Goal: Find specific page/section: Find specific page/section

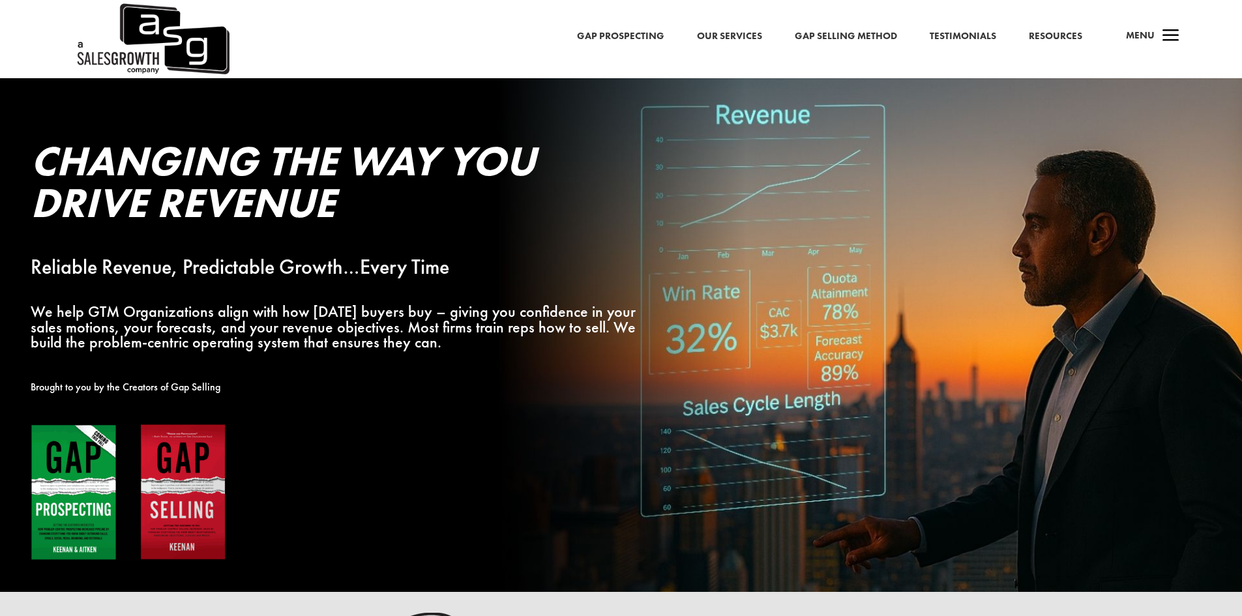
click at [1167, 38] on span "a" at bounding box center [1171, 36] width 26 height 26
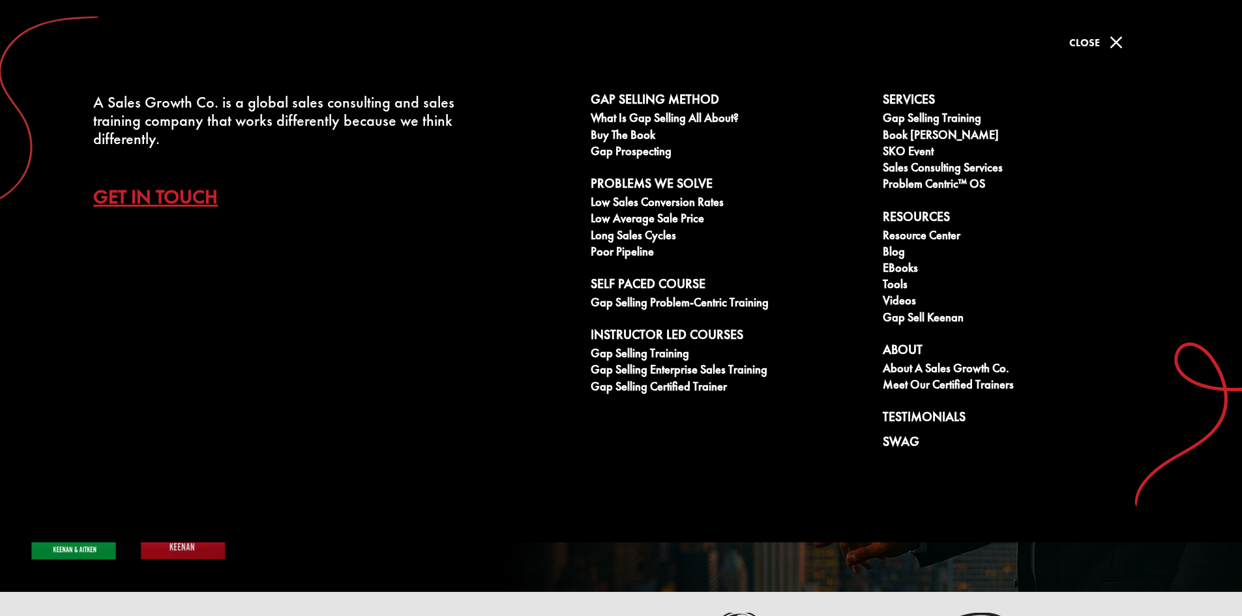
click at [1126, 37] on span "M" at bounding box center [1116, 42] width 26 height 26
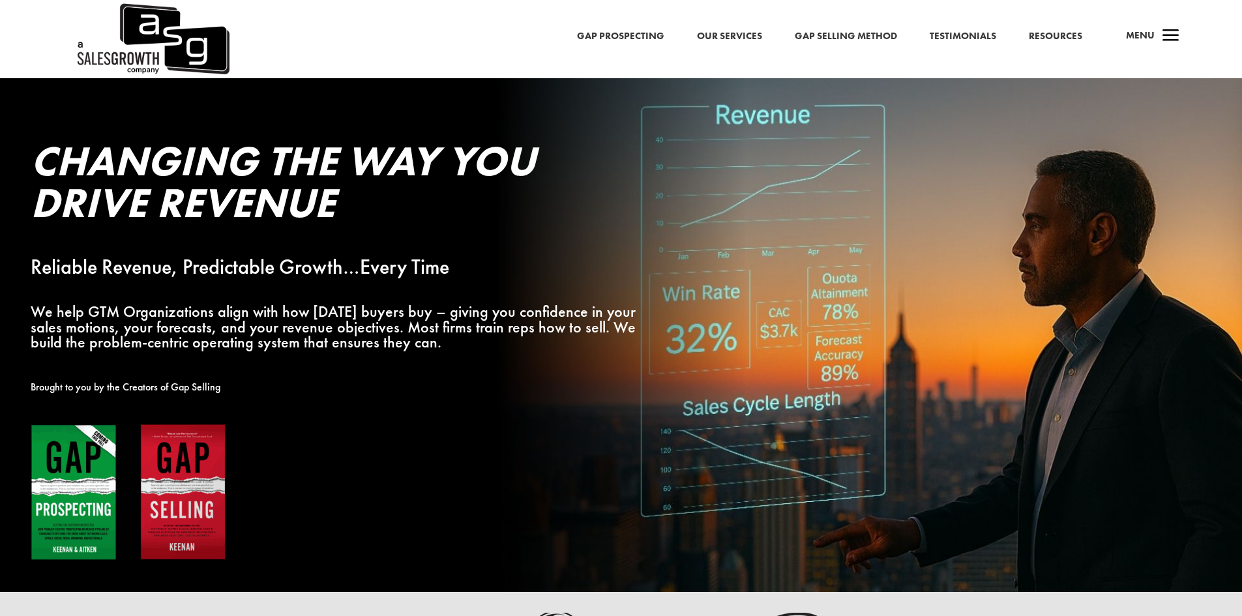
click at [1167, 34] on span "a" at bounding box center [1171, 36] width 26 height 26
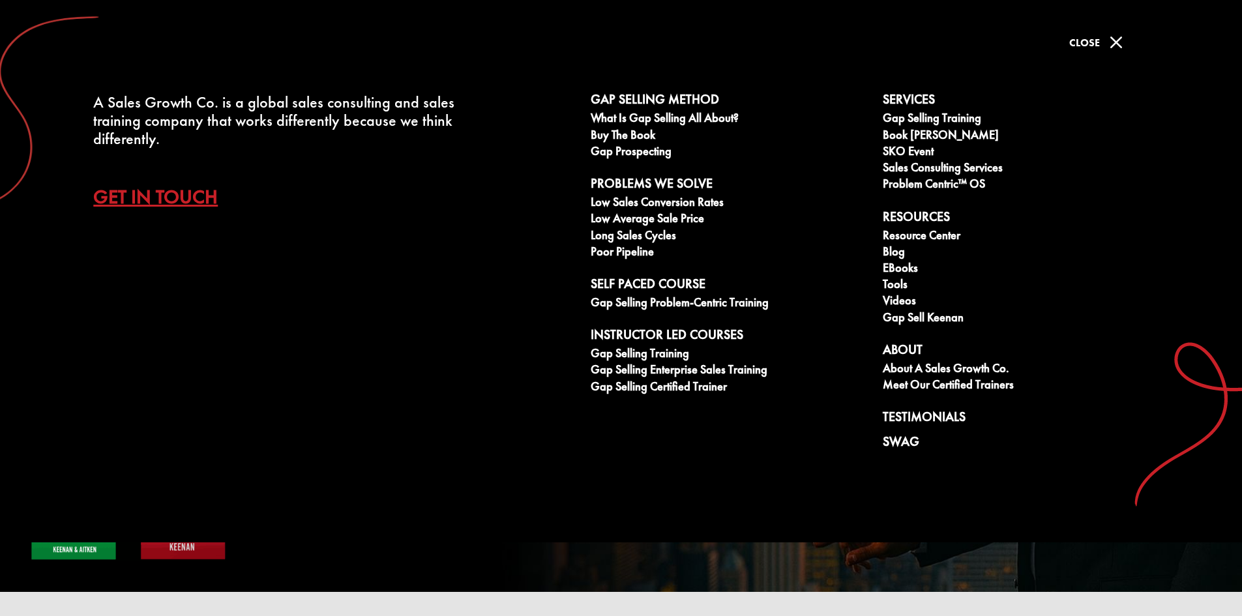
click at [1118, 47] on span "M" at bounding box center [1116, 42] width 26 height 26
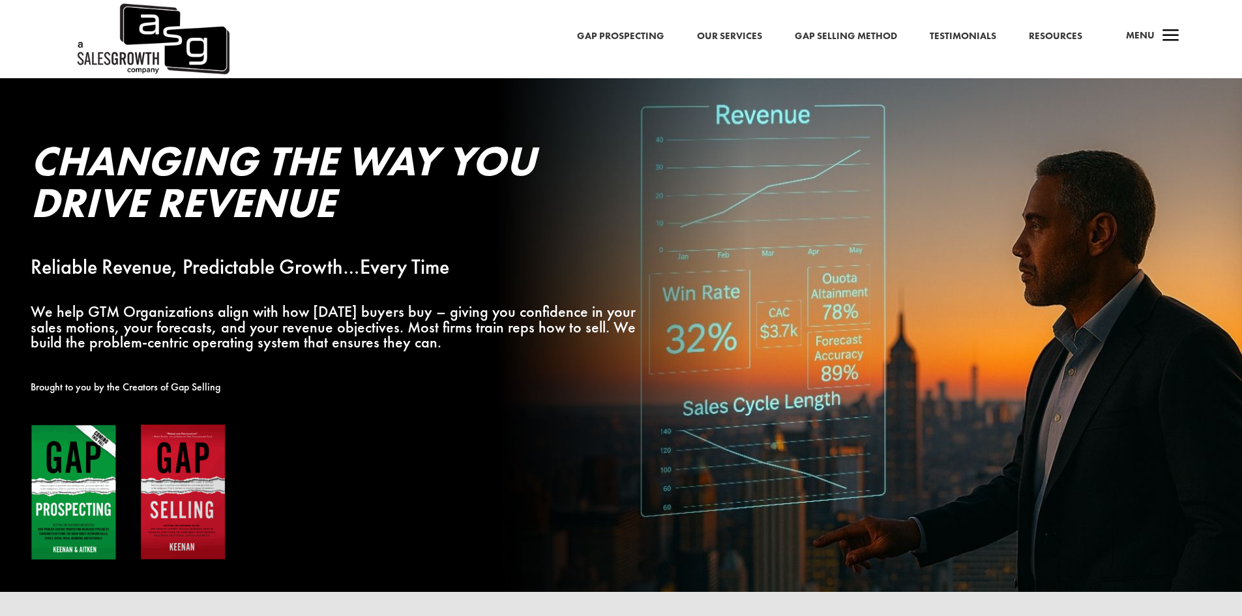
click at [1167, 30] on span "a" at bounding box center [1171, 36] width 26 height 26
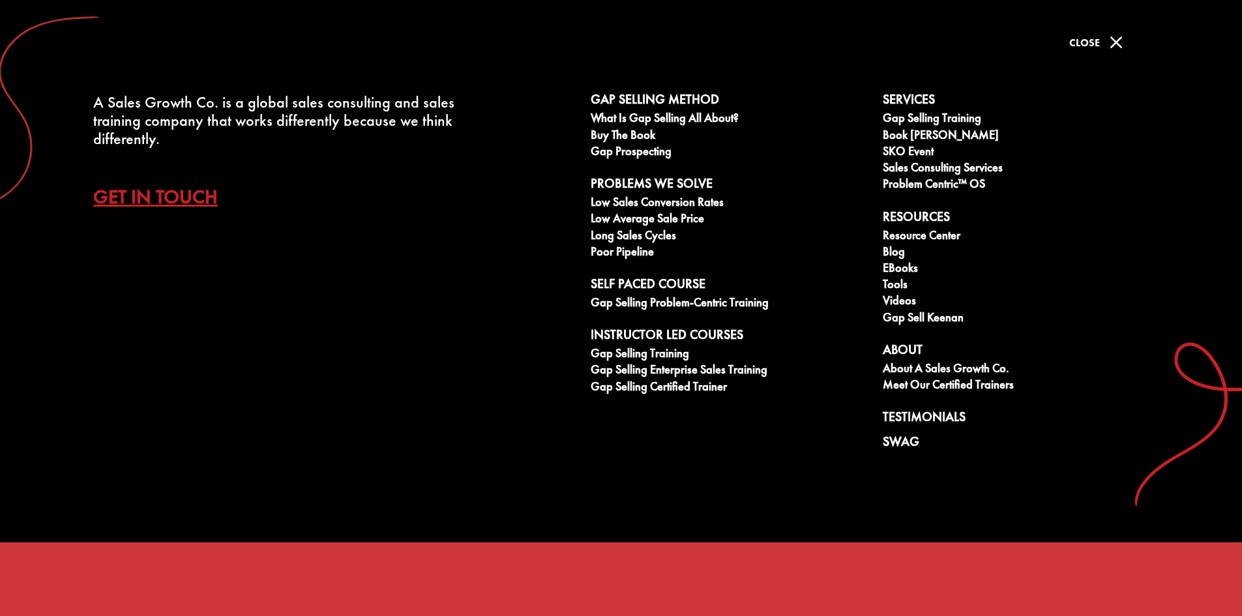
scroll to position [522, 0]
drag, startPoint x: 1125, startPoint y: 37, endPoint x: 1251, endPoint y: 93, distance: 138.1
click at [1121, 38] on span "M" at bounding box center [1116, 42] width 26 height 26
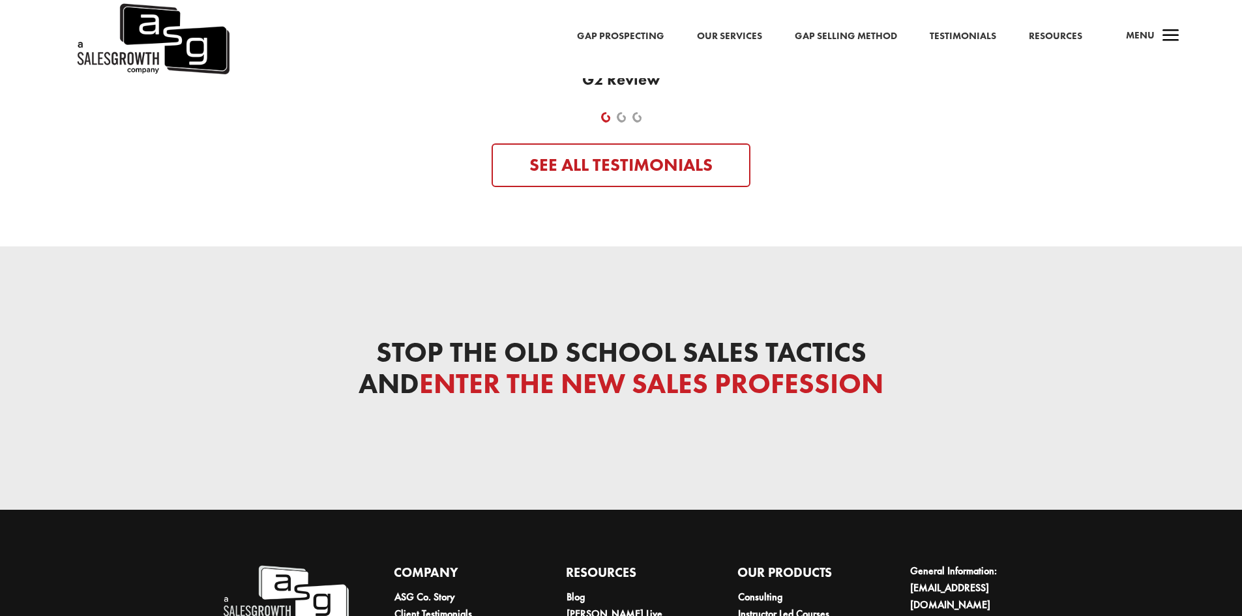
scroll to position [4276, 0]
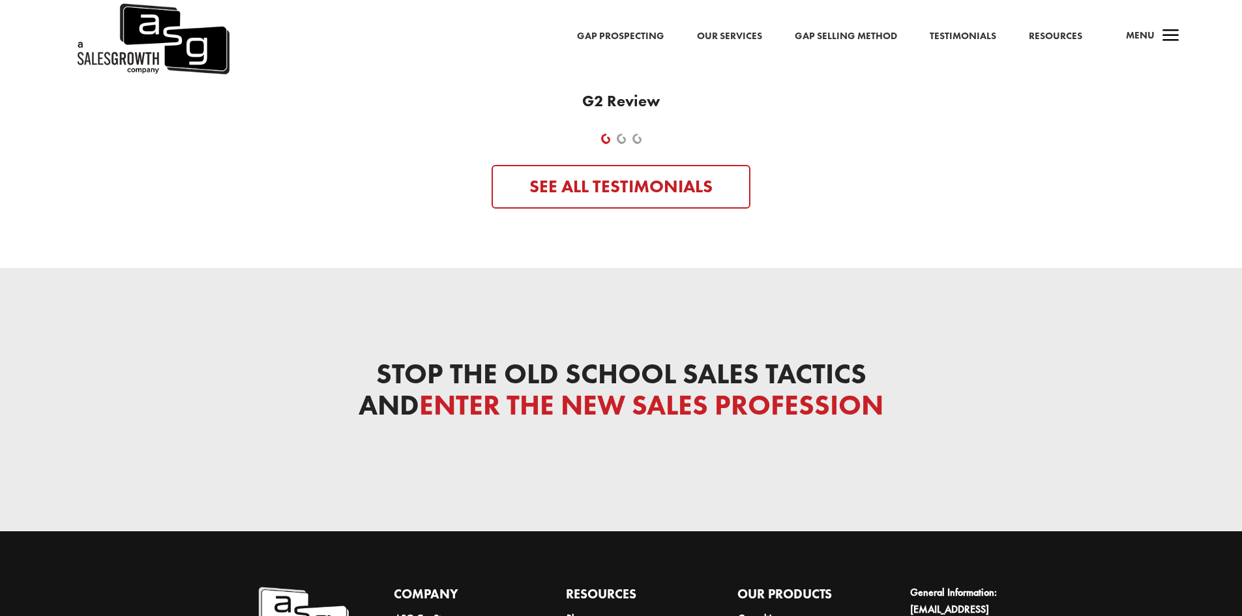
click at [1060, 36] on link "Resources" at bounding box center [1055, 36] width 53 height 17
